Goal: Task Accomplishment & Management: Use online tool/utility

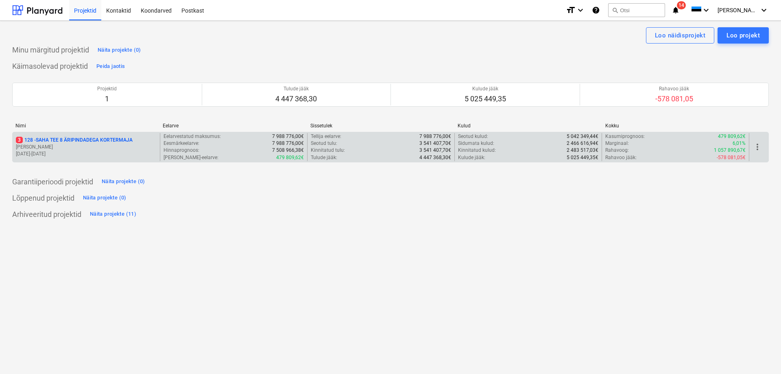
click at [54, 143] on p "3 128 - SAHA TEE 8 ÄRIPINDADEGA KORTERMAJA" at bounding box center [74, 140] width 117 height 7
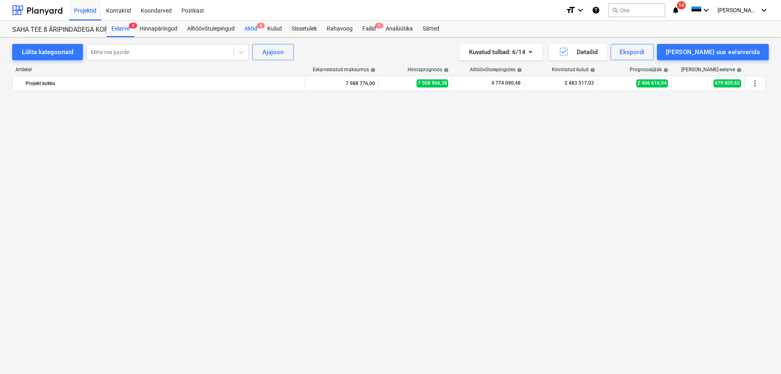
drag, startPoint x: 251, startPoint y: 26, endPoint x: 251, endPoint y: 33, distance: 6.5
click at [251, 26] on div "Aktid 2" at bounding box center [251, 29] width 23 height 16
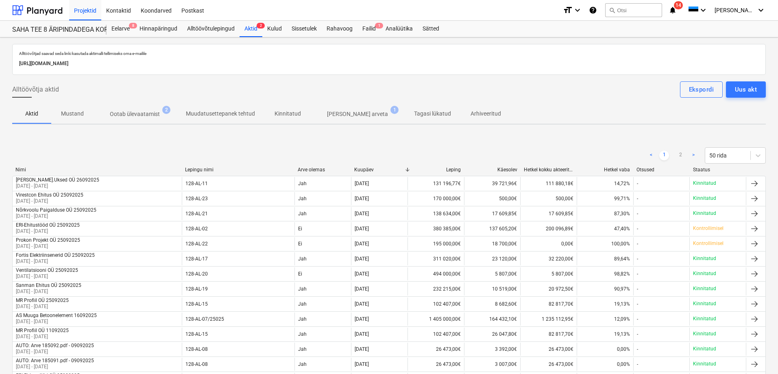
click at [133, 115] on p "Ootab ülevaatamist" at bounding box center [135, 114] width 50 height 9
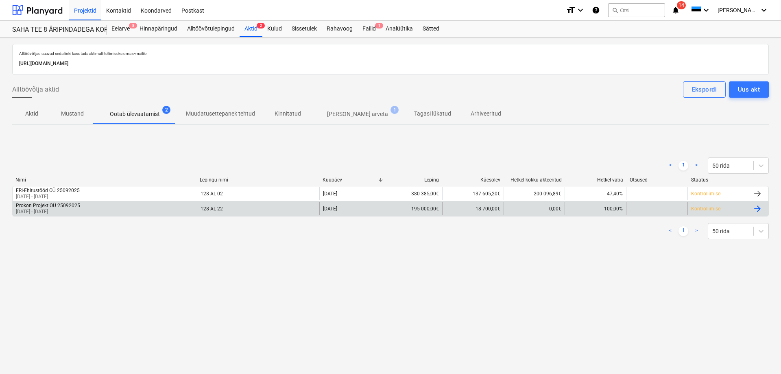
click at [68, 206] on div "Prokon Projekt OÜ 25092025" at bounding box center [48, 206] width 64 height 6
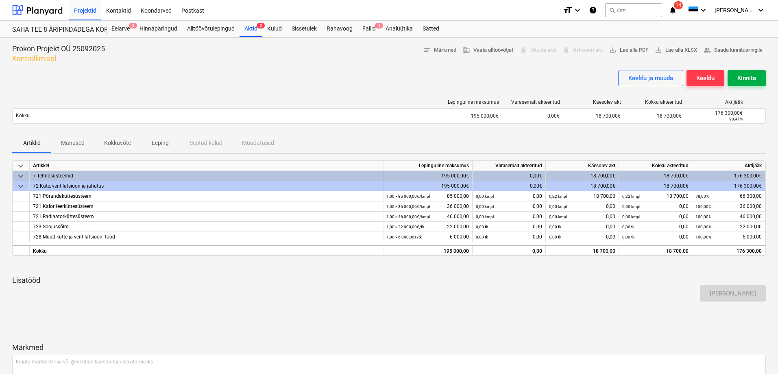
click at [745, 75] on div "Kinnita" at bounding box center [747, 78] width 19 height 11
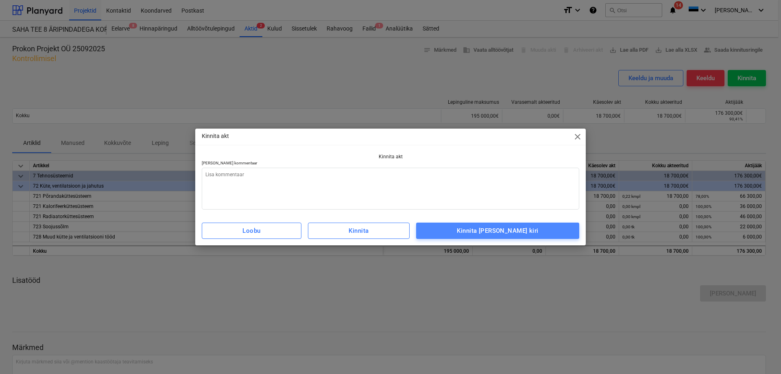
click at [528, 231] on div "Kinnita [PERSON_NAME] kiri" at bounding box center [497, 230] width 81 height 11
type textarea "x"
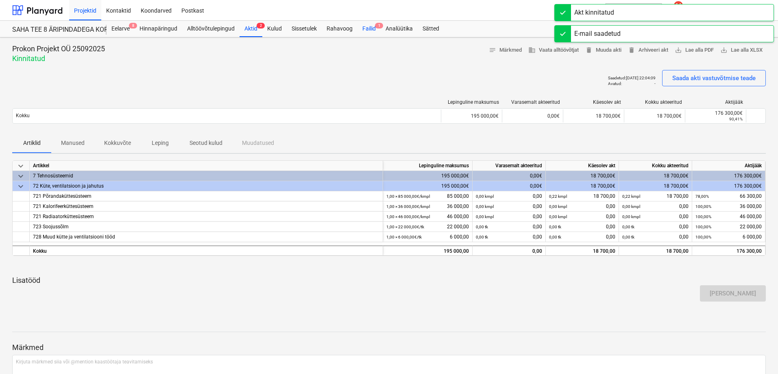
click at [373, 26] on div "Failid 1" at bounding box center [369, 29] width 23 height 16
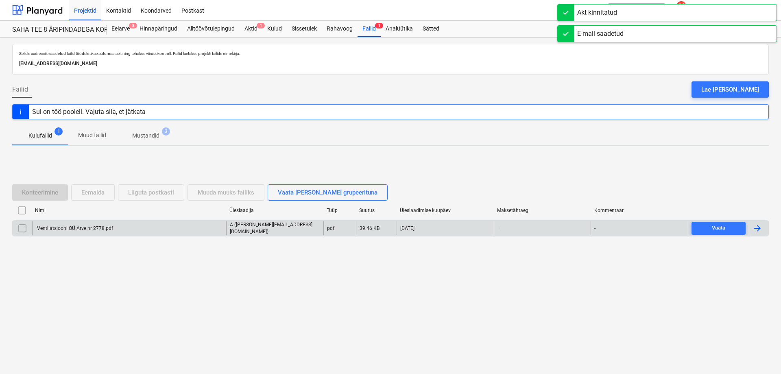
click at [103, 227] on div "Ventilatsiooni OÜ Arve nr 2778.pdf" at bounding box center [74, 228] width 77 height 6
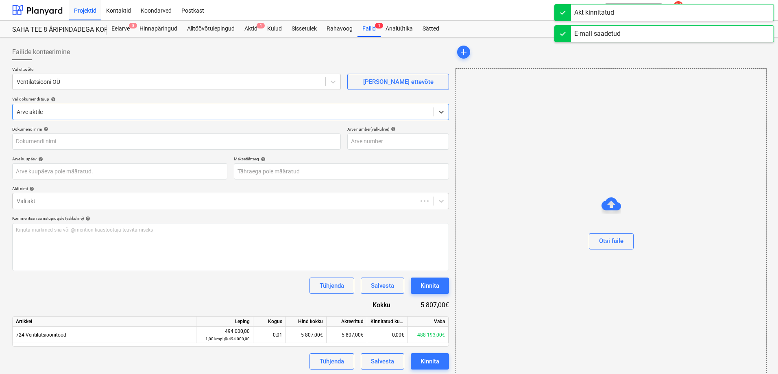
type input "Ventilatsiooni OÜ Arve nr 2778.pdf"
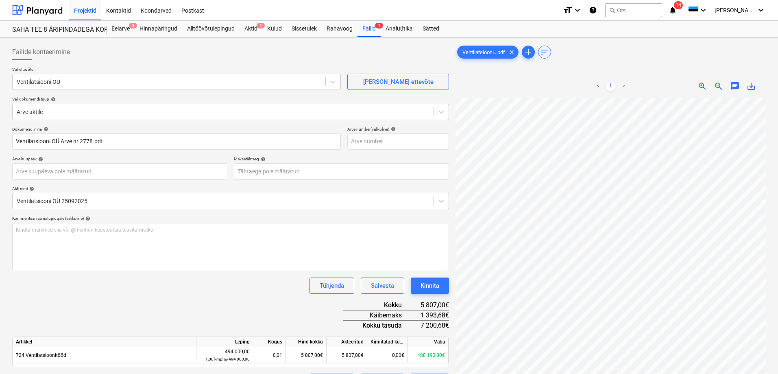
scroll to position [30, 118]
click at [313, 173] on body "Projektid Kontaktid Koondarved Postkast format_size keyboard_arrow_down help se…" at bounding box center [389, 187] width 778 height 374
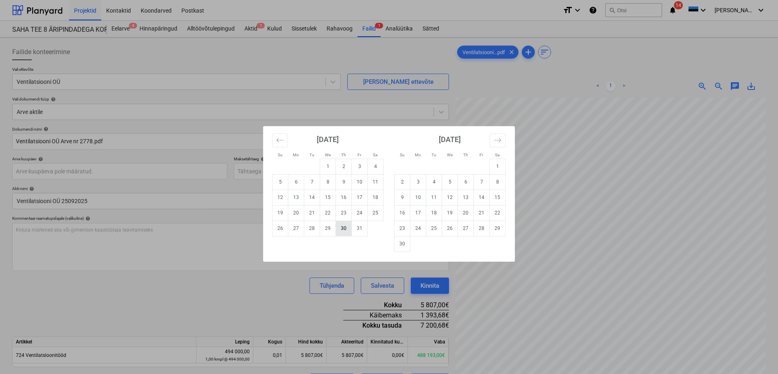
click at [341, 227] on td "30" at bounding box center [344, 227] width 16 height 15
type input "[DATE]"
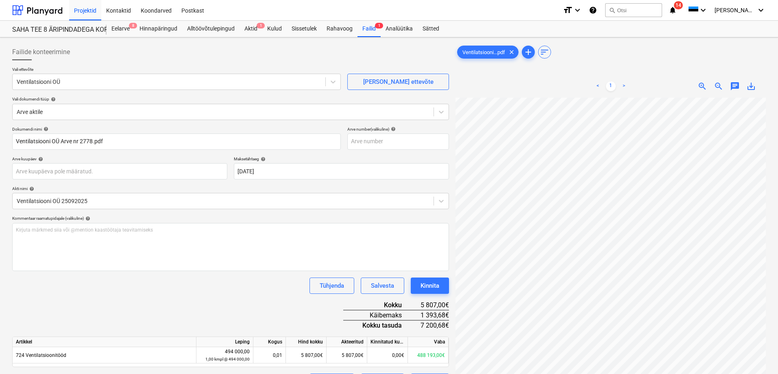
click at [293, 294] on div "Dokumendi nimi help Ventilatsiooni OÜ Arve nr 2778.pdf Arve number (valikuline)…" at bounding box center [230, 258] width 437 height 263
click at [434, 282] on div "Kinnita" at bounding box center [430, 285] width 19 height 11
